Goal: Information Seeking & Learning: Learn about a topic

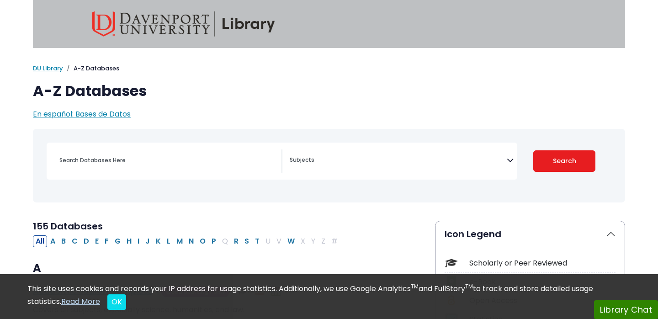
select select "Database Subject Filter"
click at [143, 183] on div "[MEDICAL_DATA] Guide" at bounding box center [328, 165] width 581 height 66
click at [141, 167] on div "Search filters" at bounding box center [167, 160] width 227 height 22
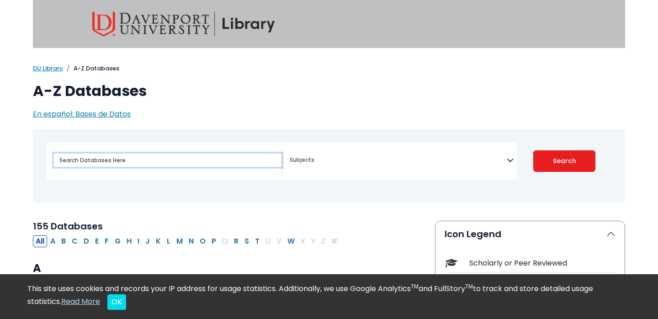
click at [185, 155] on input "Search database by title or keyword" at bounding box center [167, 159] width 227 height 13
paste input "Margaret Newman: Health as Expanding Consciousness"
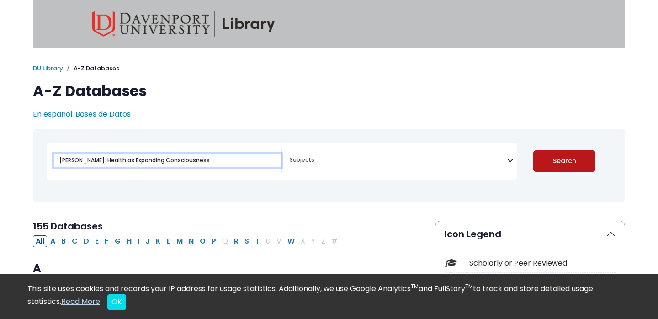
type input "Margaret Newman: Health as Expanding Consciousness"
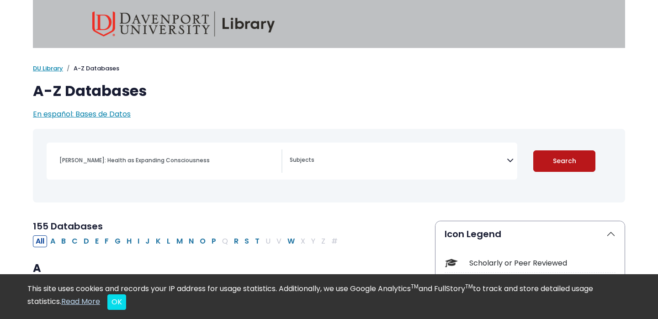
click at [581, 163] on button "Search" at bounding box center [564, 160] width 63 height 21
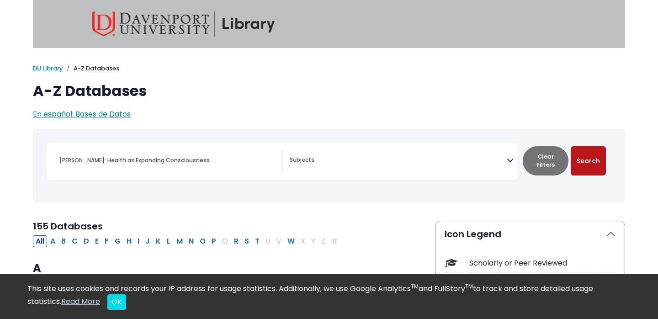
select select "Database Subject Filter"
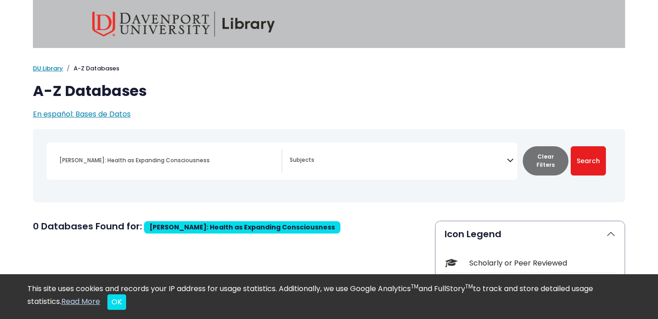
click at [138, 150] on div "Margaret Newman: Health as Expanding Consciousness" at bounding box center [167, 160] width 227 height 22
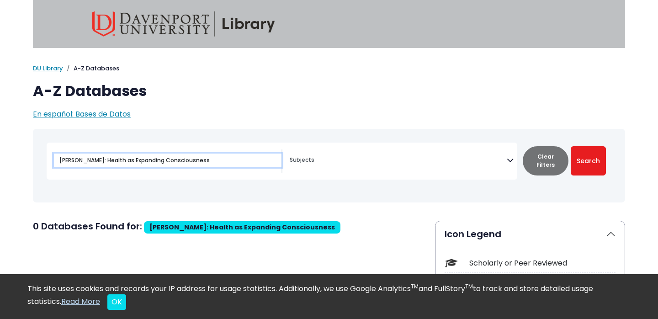
click at [148, 166] on input "Margaret Newman: Health as Expanding Consciousness" at bounding box center [167, 159] width 227 height 13
drag, startPoint x: 114, startPoint y: 160, endPoint x: 36, endPoint y: 158, distance: 78.6
click at [36, 158] on div "Toggle search filters navigation Travel" at bounding box center [329, 165] width 592 height 66
type input "Health as Expanding Consciousness"
click at [570, 146] on button "Search" at bounding box center [587, 160] width 35 height 29
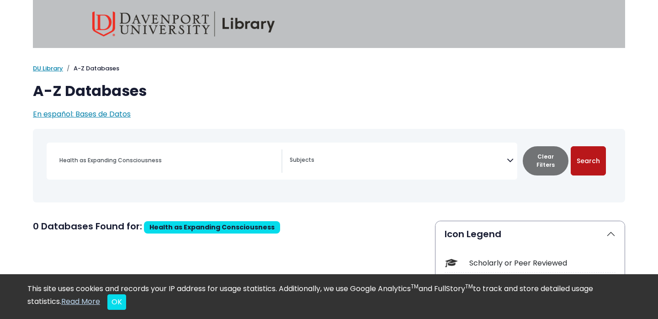
click at [602, 153] on button "Search" at bounding box center [587, 160] width 35 height 29
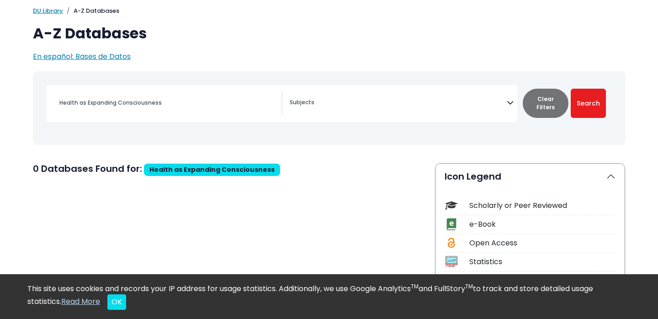
scroll to position [79, 0]
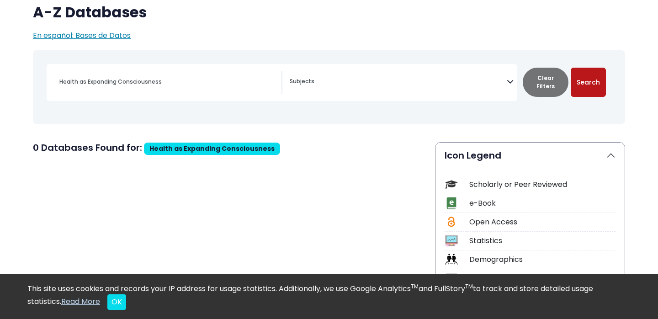
click at [587, 84] on button "Search" at bounding box center [587, 82] width 35 height 29
select select "Database Subject Filter"
click at [223, 90] on div "Health as Expanding Consciousness" at bounding box center [167, 82] width 227 height 22
click at [222, 90] on div "Health as Expanding Consciousness" at bounding box center [167, 82] width 227 height 22
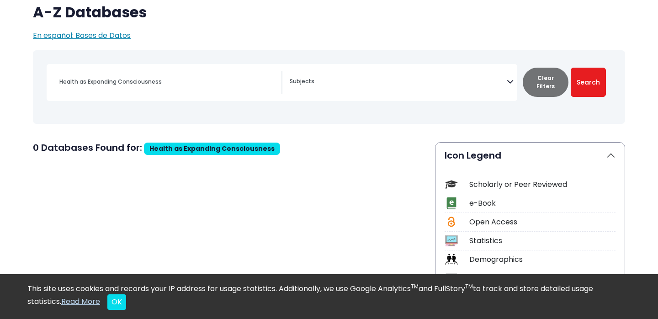
click at [222, 89] on div "Health as Expanding Consciousness" at bounding box center [167, 82] width 227 height 22
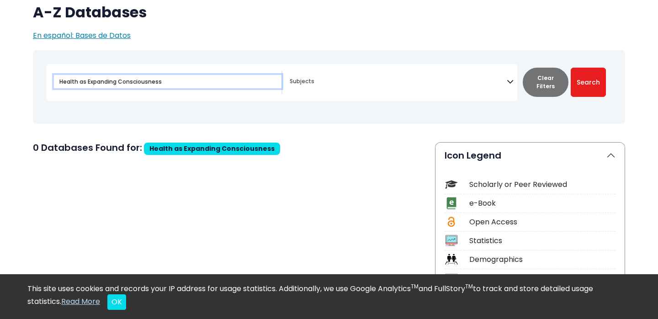
click at [177, 87] on input "Health as Expanding Consciousness" at bounding box center [167, 81] width 227 height 13
click at [176, 87] on input "Health as Expanding Consciousness" at bounding box center [167, 81] width 227 height 13
paste input "Modeling and Role-Modeling Theory"
type input "Modeling and Role-Modeling Theory"
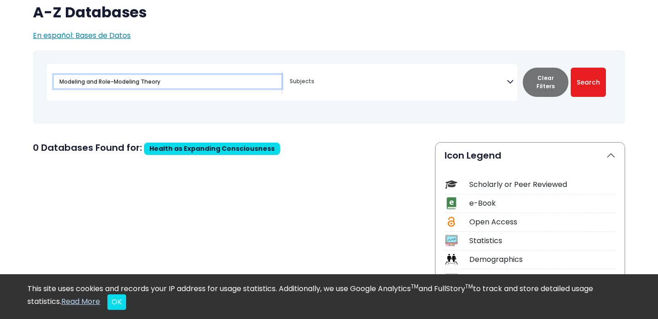
click at [570, 68] on button "Search" at bounding box center [587, 82] width 35 height 29
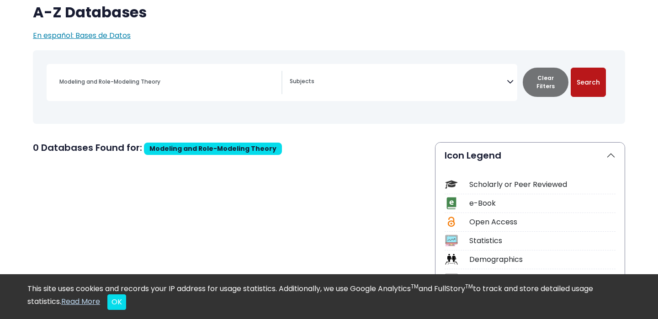
click at [588, 83] on button "Search" at bounding box center [587, 82] width 35 height 29
click at [301, 87] on span "Search filters" at bounding box center [398, 82] width 217 height 23
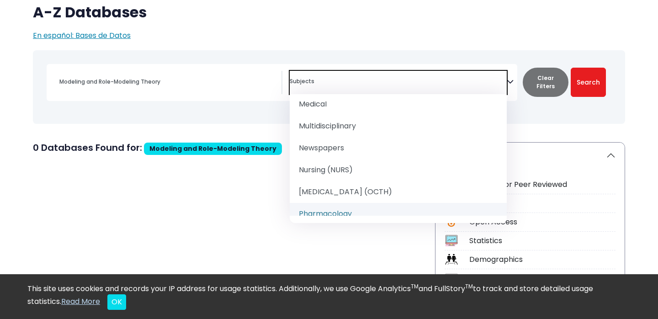
scroll to position [820, 0]
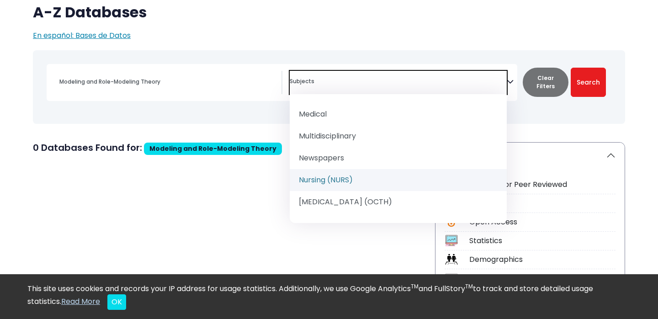
select select "219076"
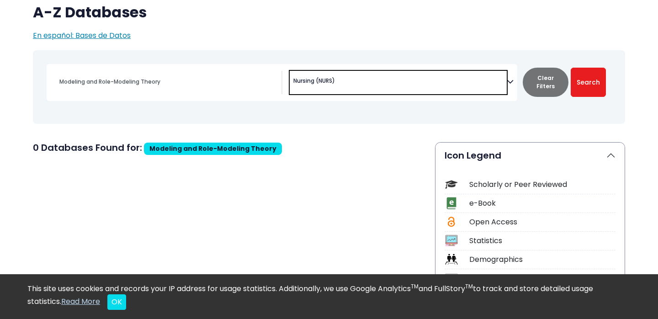
scroll to position [457, 0]
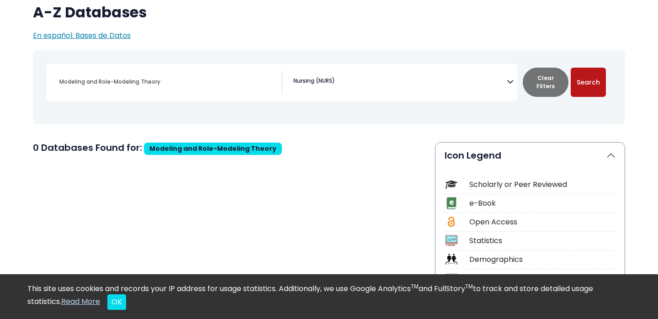
click at [595, 80] on button "Search" at bounding box center [587, 82] width 35 height 29
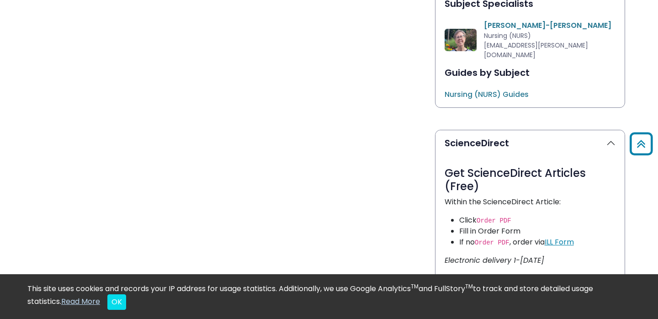
scroll to position [533, 0]
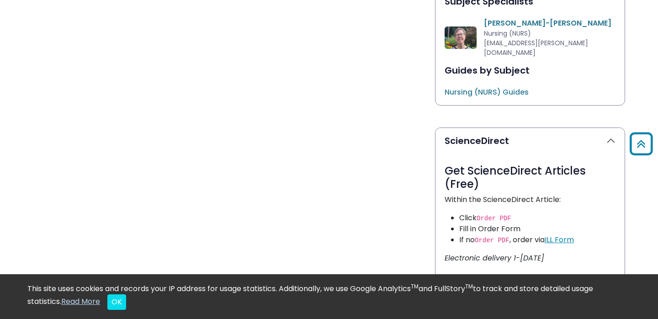
click at [502, 87] on link "Nursing (NURS) Guides This link opens in a new window" at bounding box center [486, 92] width 84 height 11
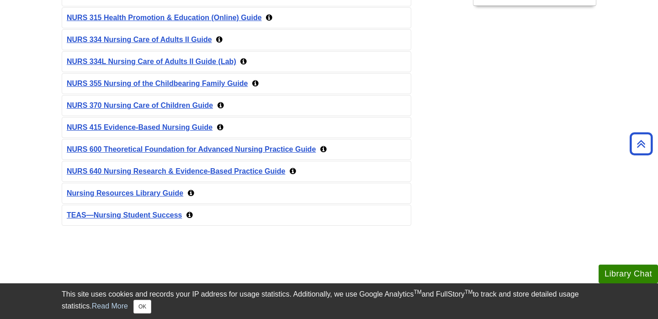
scroll to position [321, 0]
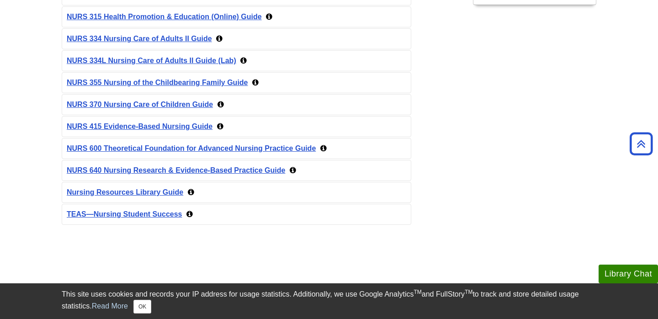
click at [230, 154] on div "[DATE] 843 NURS 600 Theoretical Foundation for Advanced Nursing Practice Guide" at bounding box center [236, 148] width 348 height 20
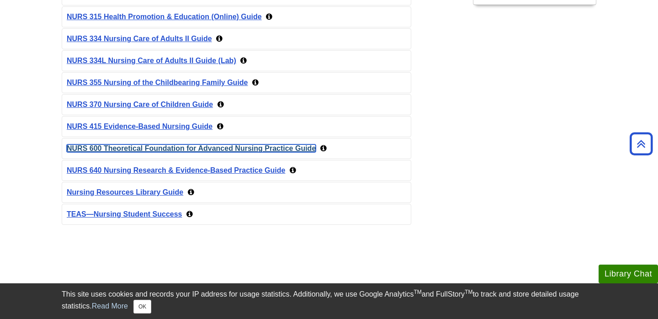
click at [229, 148] on link "NURS 600 Theoretical Foundation for Advanced Nursing Practice Guide" at bounding box center [191, 148] width 249 height 8
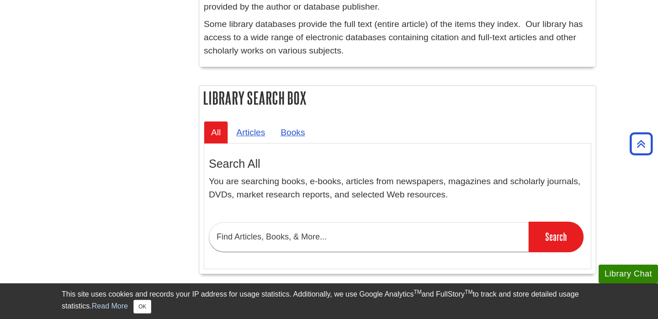
scroll to position [666, 0]
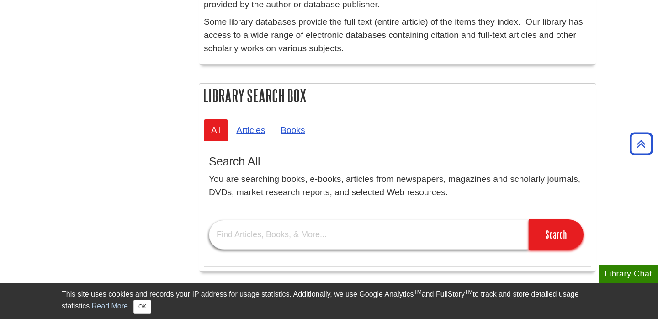
click at [248, 234] on input "text" at bounding box center [369, 235] width 320 height 30
paste input "Modeling and Role-Modeling Theory"
type input "Modeling and Role-Modeling Theory"
click at [528, 219] on input "Search" at bounding box center [555, 234] width 55 height 30
